Goal: Find contact information

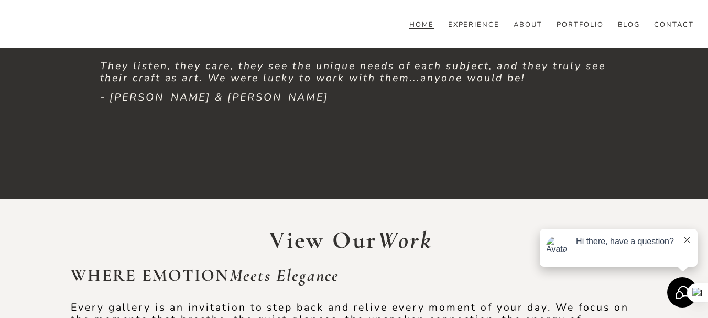
scroll to position [1676, 0]
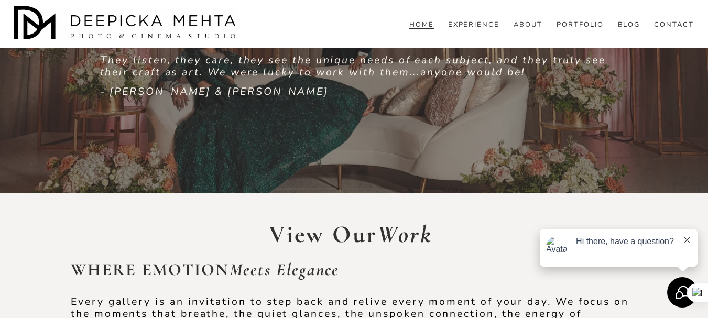
click at [689, 241] on icon at bounding box center [686, 239] width 5 height 5
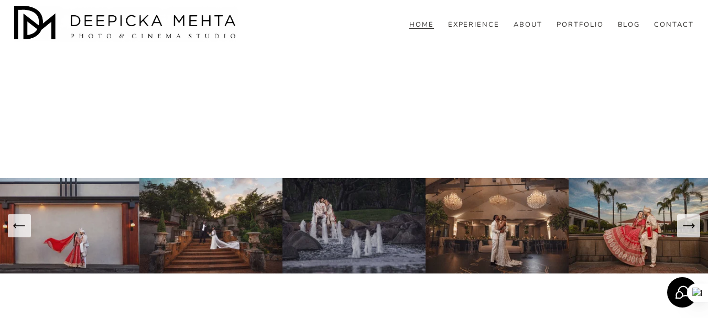
scroll to position [4064, 0]
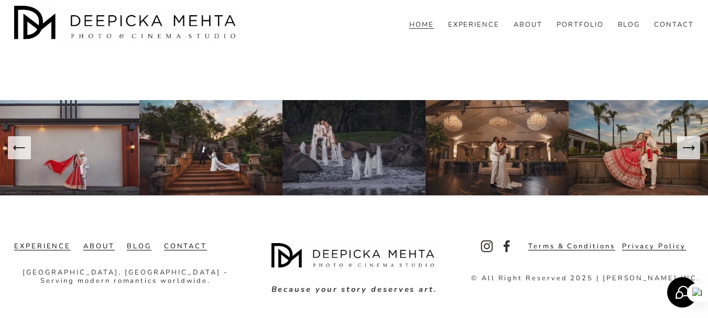
click at [659, 30] on link "CONTACT" at bounding box center [674, 24] width 40 height 9
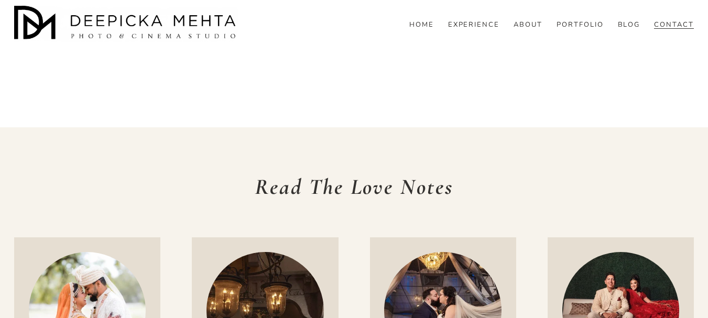
scroll to position [1357, 0]
